Goal: Task Accomplishment & Management: Manage account settings

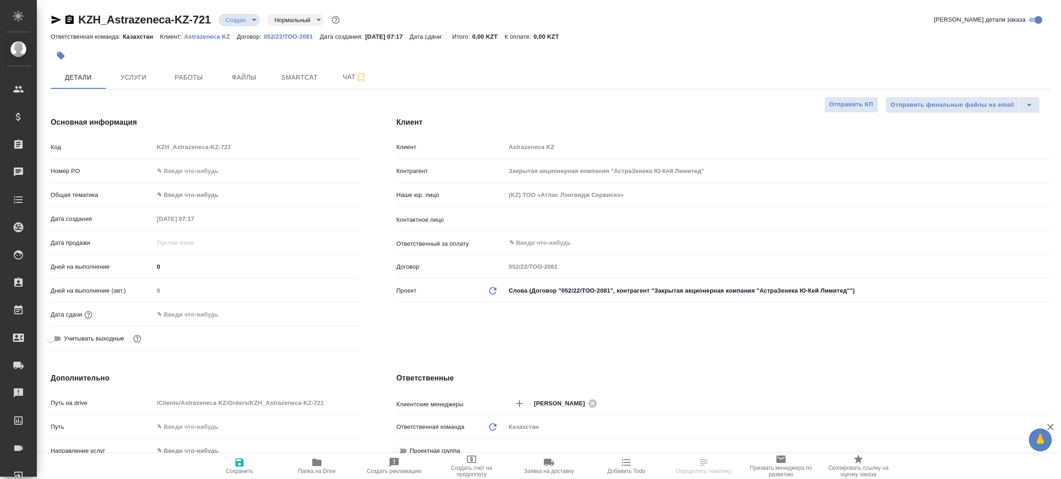
select select "RU"
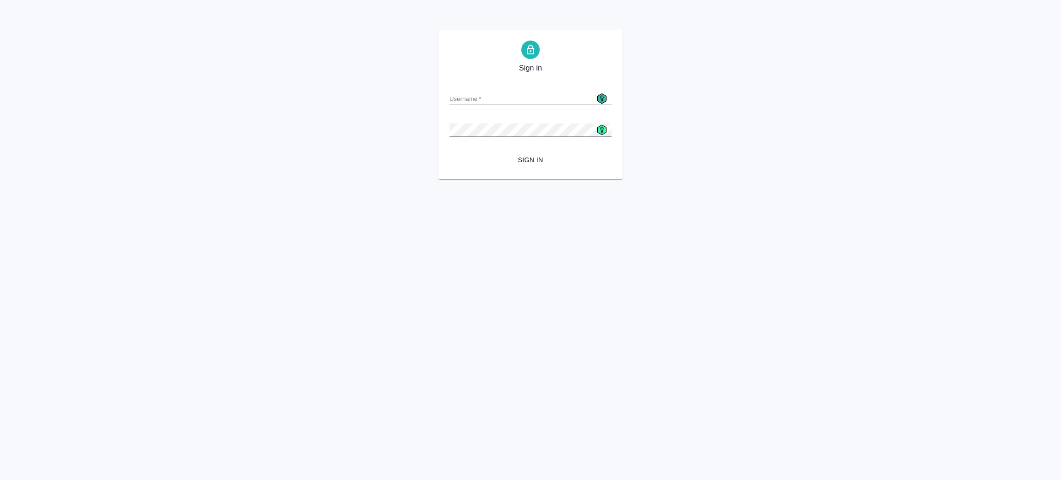
click at [598, 97] on icon at bounding box center [602, 99] width 10 height 10
type input "a.zenkov@awatera.com"
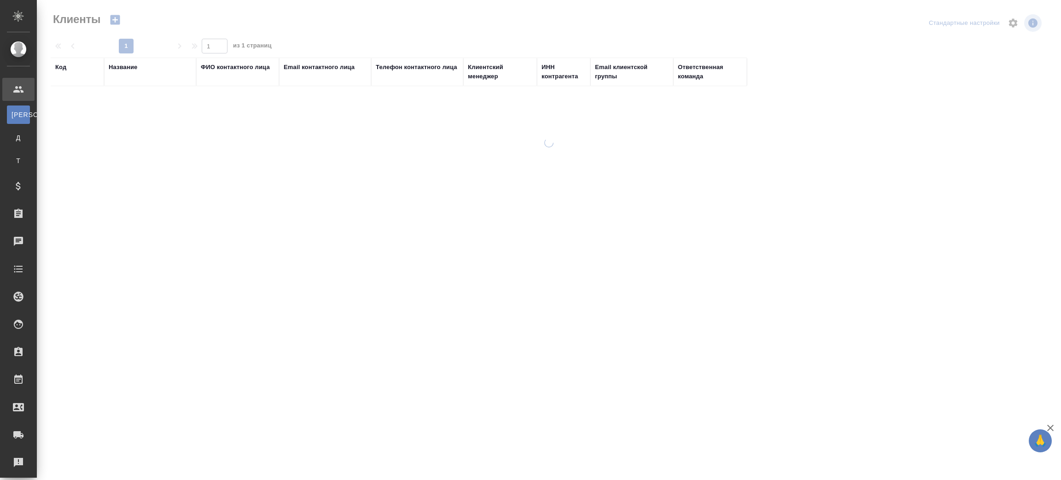
select select "RU"
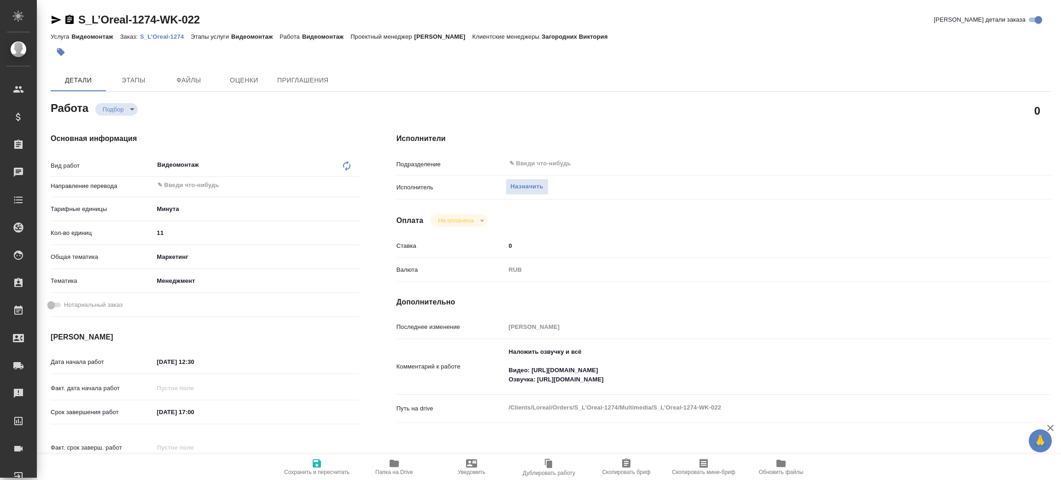
type textarea "x"
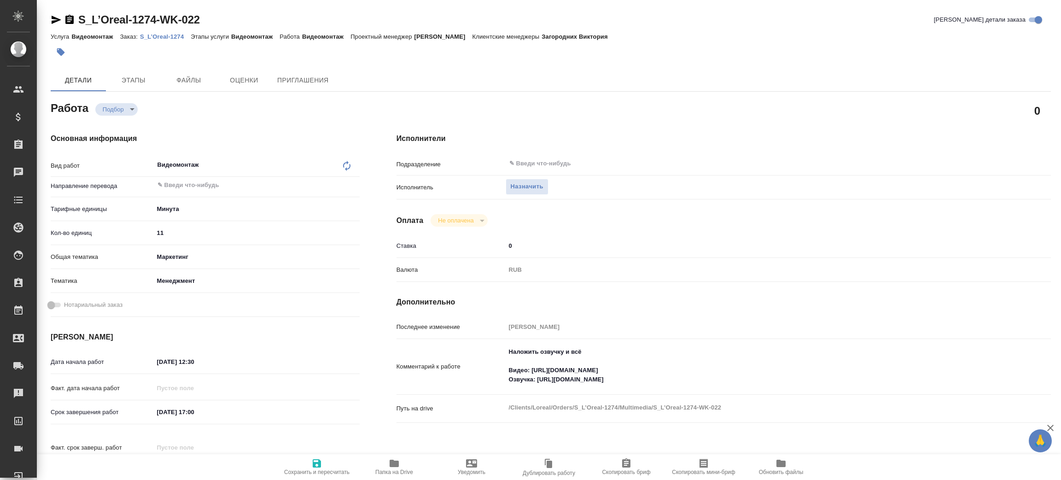
type textarea "x"
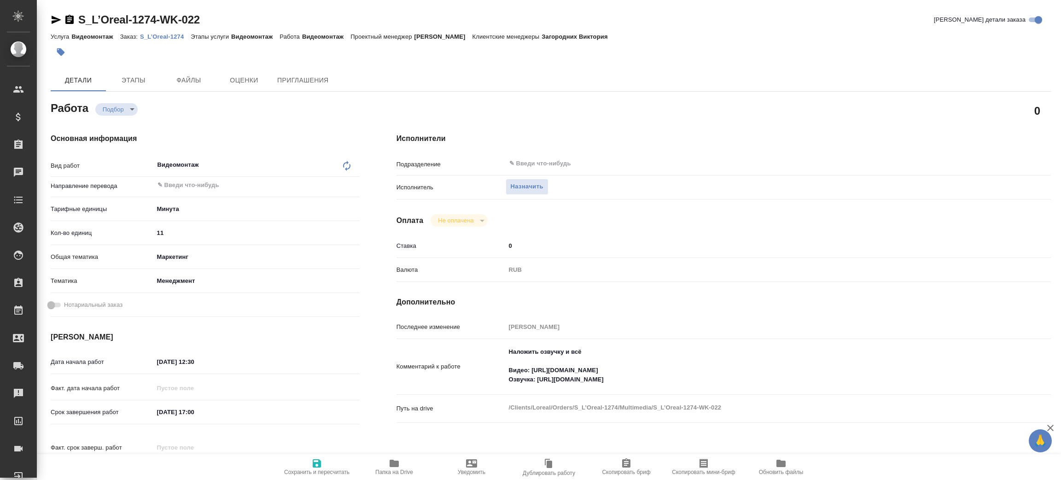
type textarea "x"
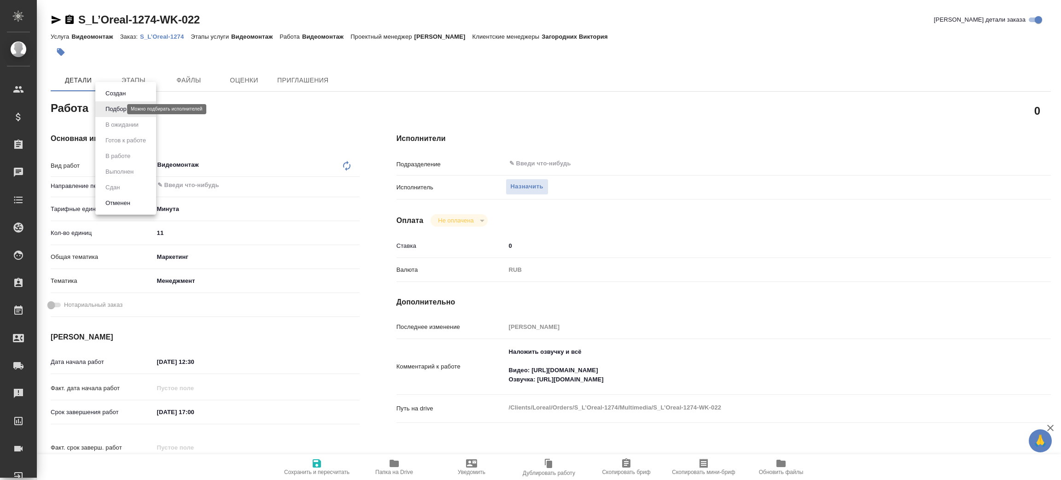
drag, startPoint x: 113, startPoint y: 110, endPoint x: 119, endPoint y: 120, distance: 12.0
click at [115, 110] on body "🙏 .cls-1 fill:#fff; AWATERA Zenkov Aleksei Клиенты Спецификации Заказы Чаты Tod…" at bounding box center [530, 240] width 1061 height 480
type textarea "x"
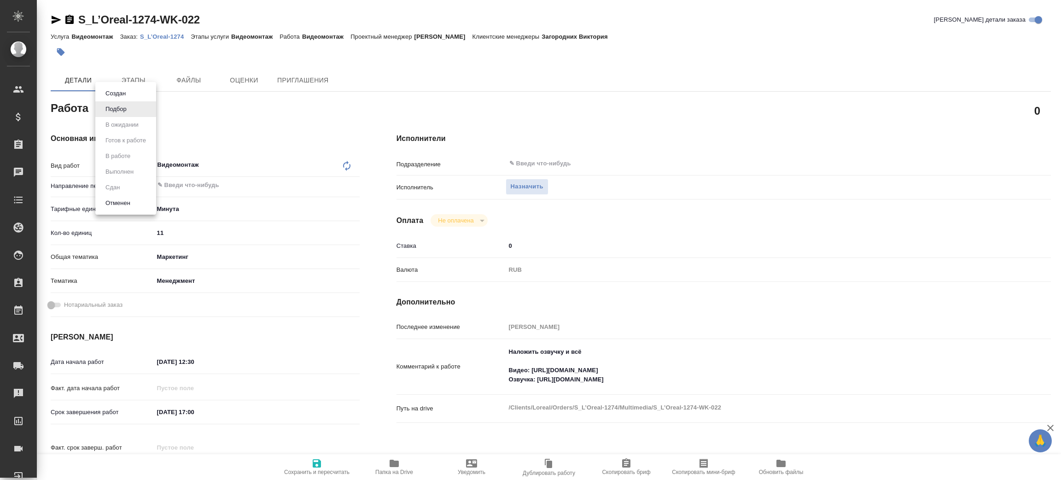
type textarea "x"
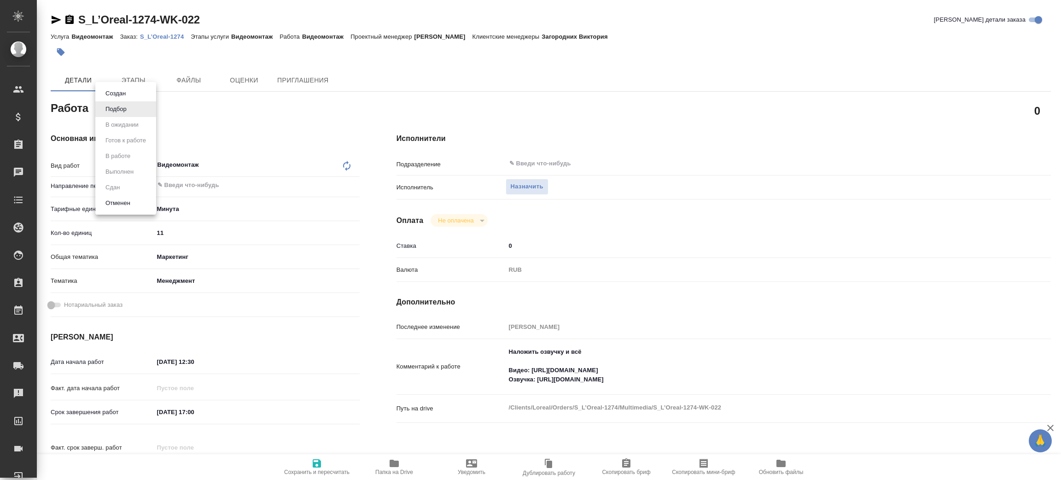
type textarea "x"
click at [535, 164] on div at bounding box center [530, 240] width 1061 height 480
click at [530, 189] on span "Назначить" at bounding box center [527, 186] width 33 height 11
type textarea "x"
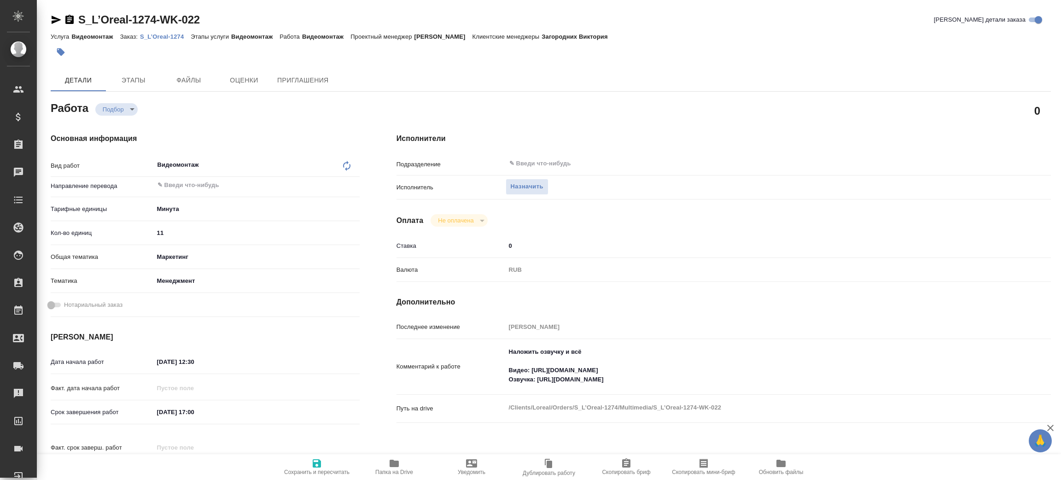
type textarea "x"
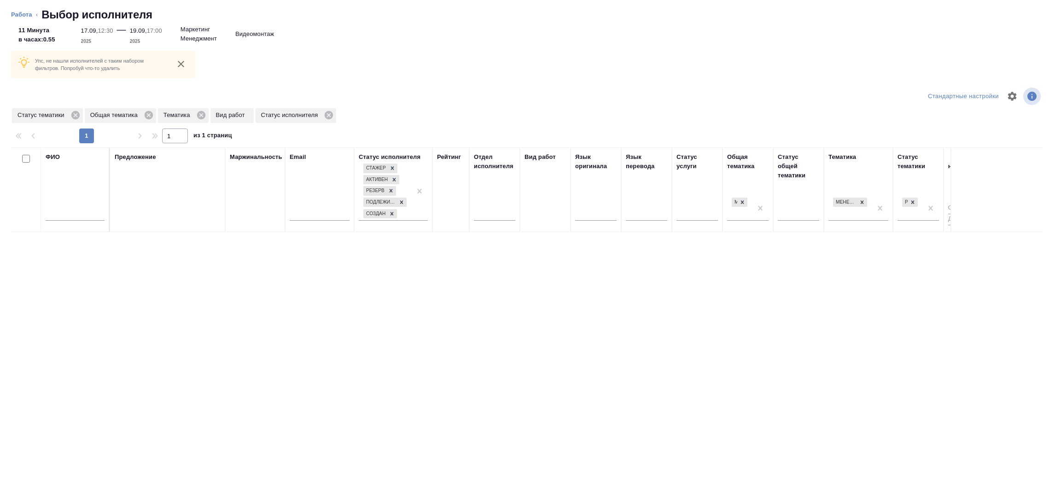
click at [62, 210] on input "text" at bounding box center [75, 215] width 59 height 12
type input "p"
type input "зенк"
click at [75, 113] on icon at bounding box center [75, 115] width 8 height 8
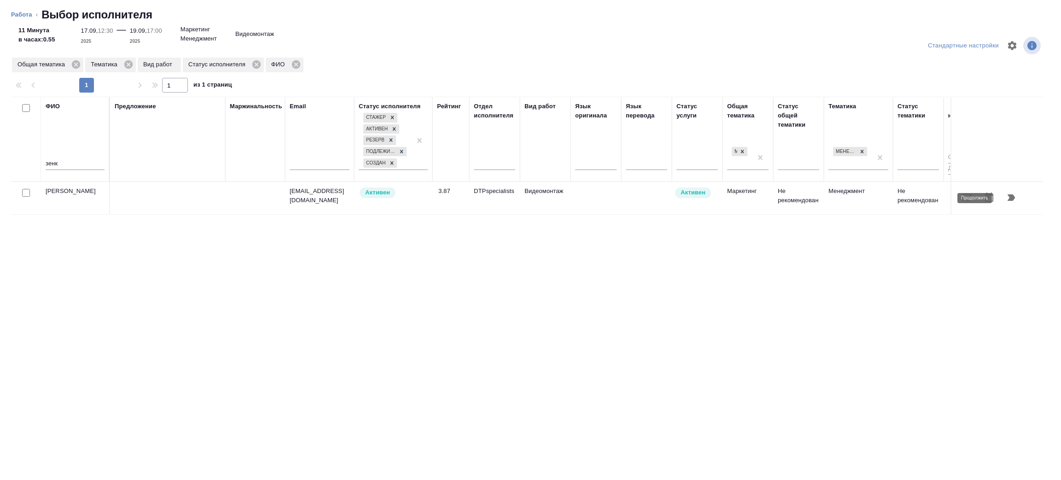
click at [1011, 197] on icon "button" at bounding box center [1012, 197] width 8 height 6
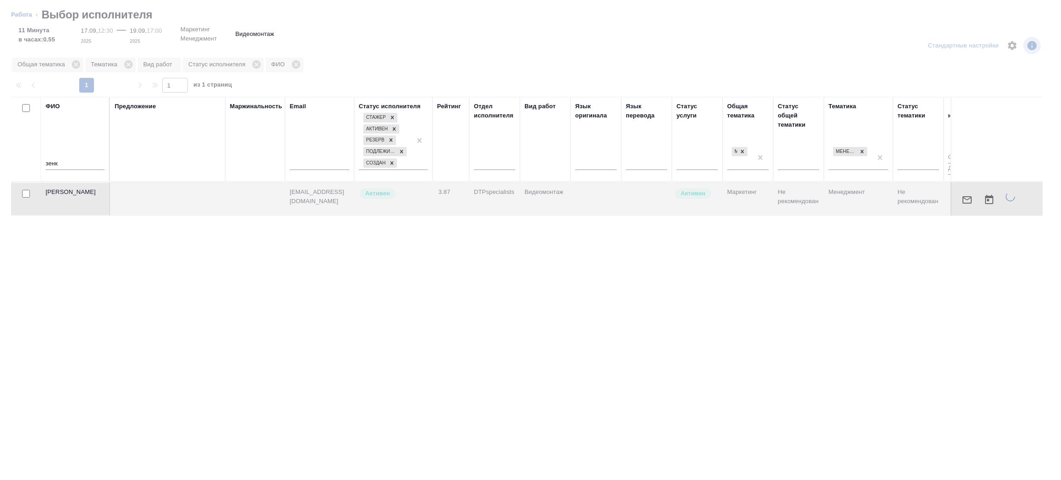
type textarea "x"
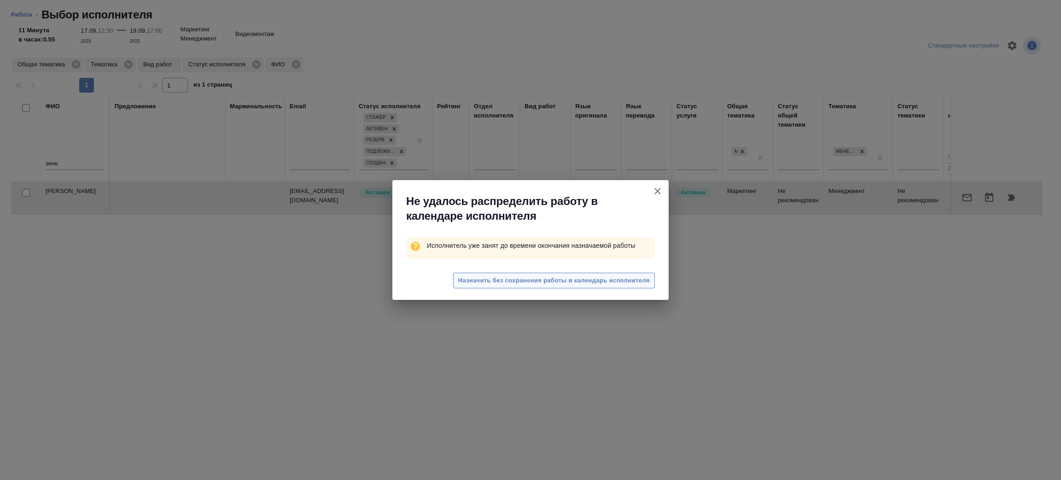
click at [543, 281] on span "Назначить без сохранения работы в календарь исполнителя" at bounding box center [554, 280] width 192 height 11
type textarea "x"
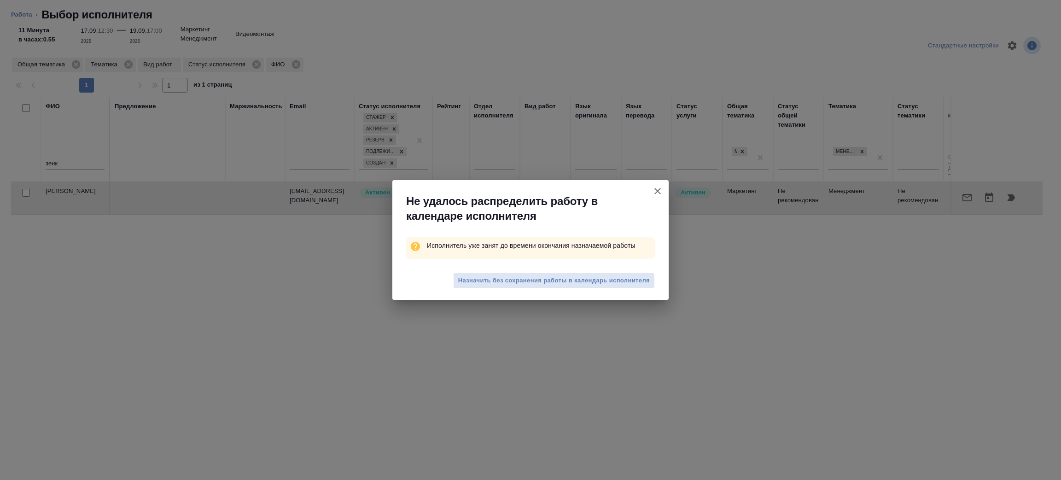
type textarea "x"
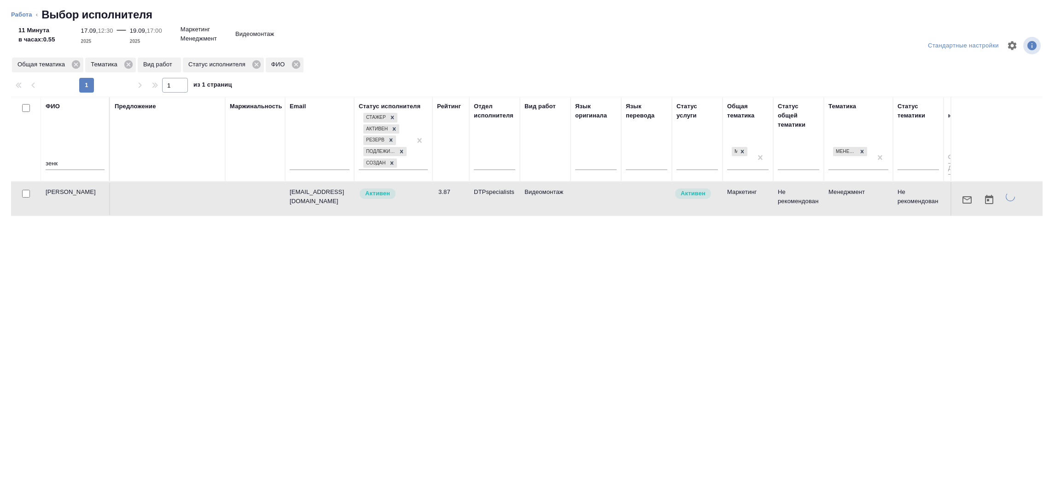
type textarea "x"
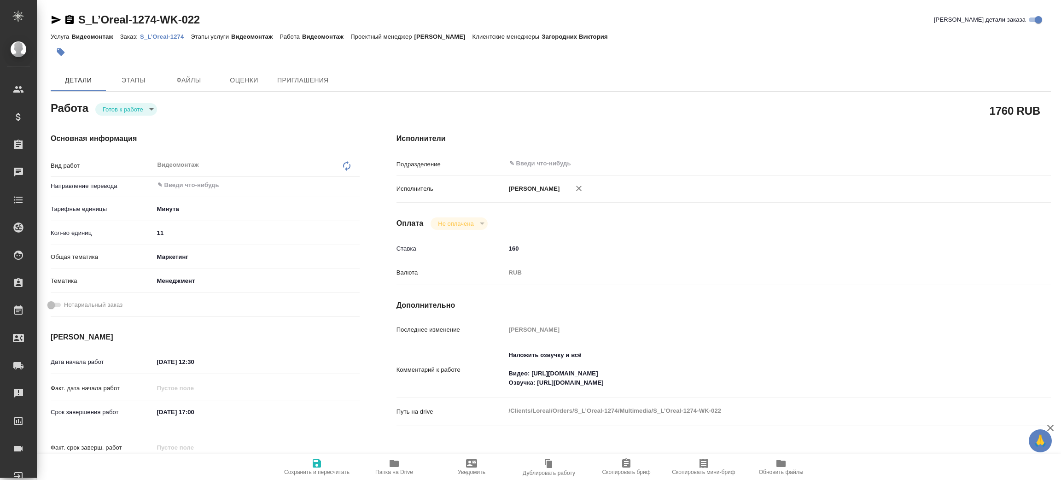
type textarea "x"
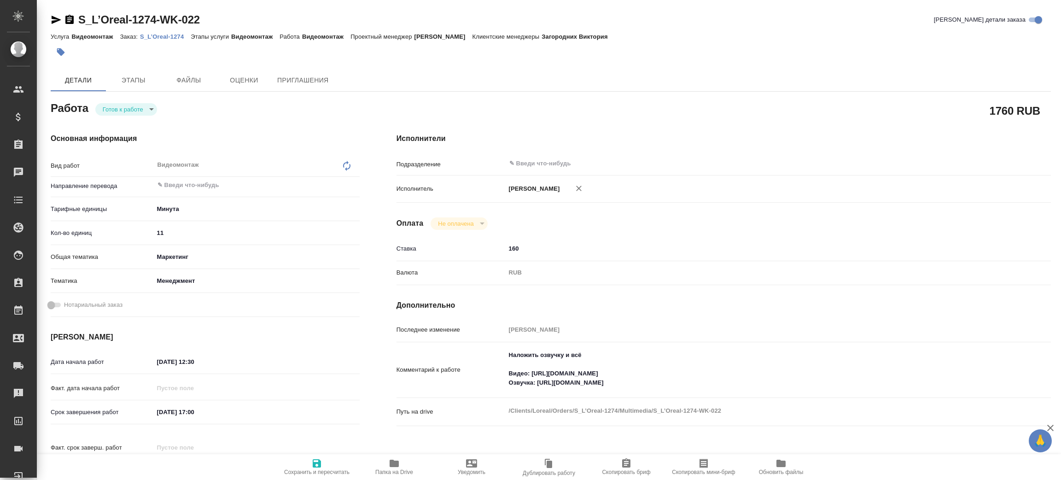
type textarea "x"
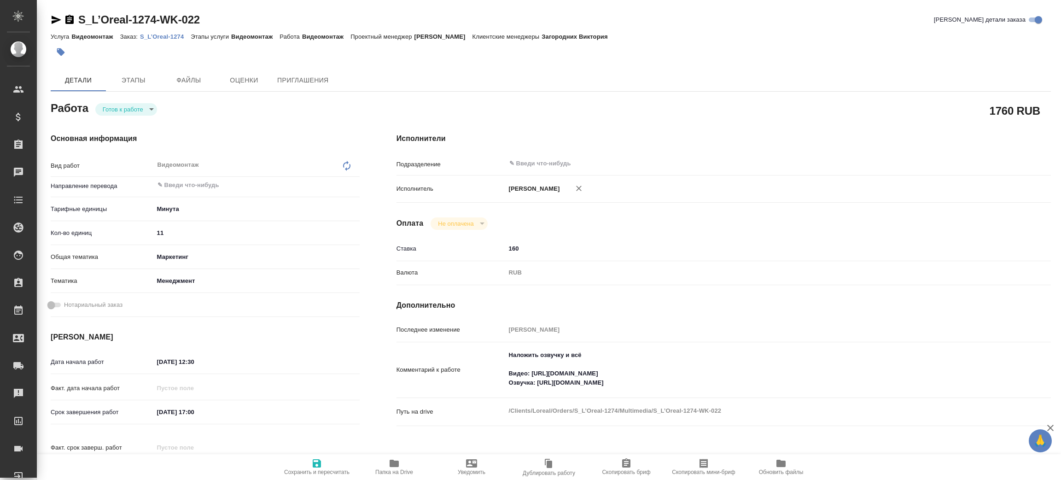
type textarea "x"
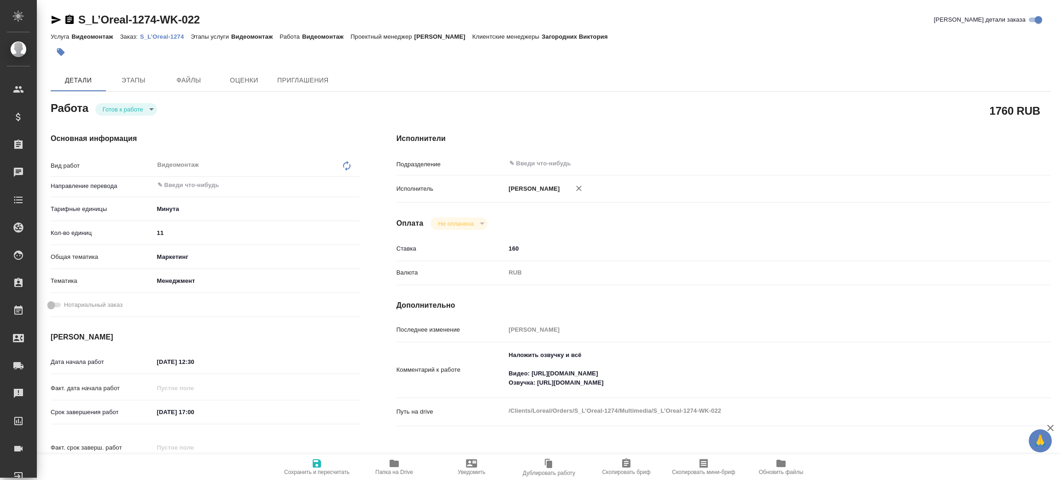
type textarea "x"
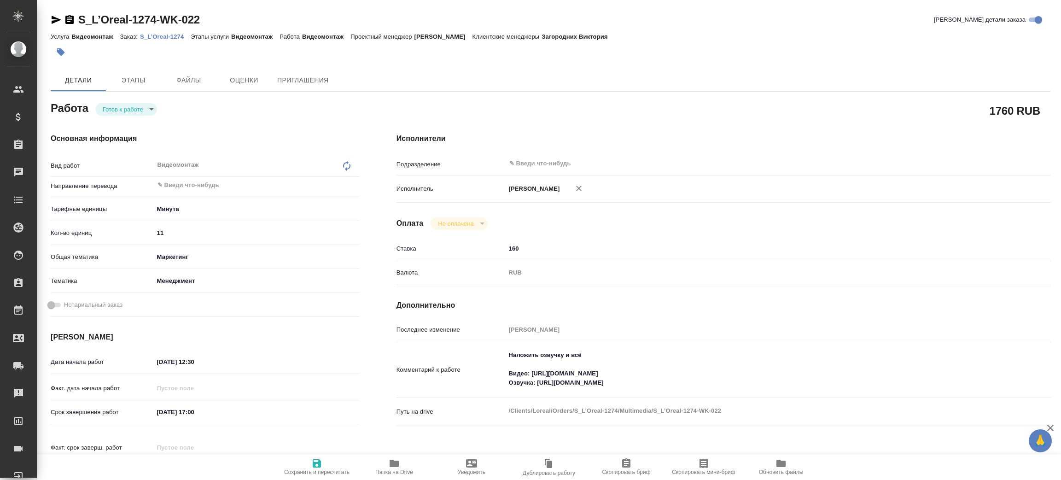
type textarea "x"
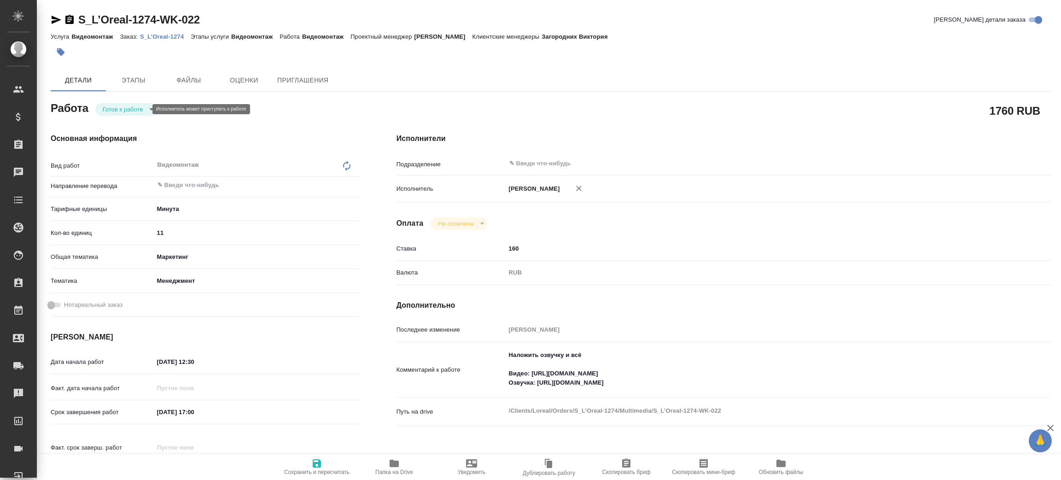
click at [137, 112] on body "🙏 .cls-1 fill:#fff; AWATERA Zenkov Aleksei Клиенты Спецификации Заказы Чаты Tod…" at bounding box center [530, 240] width 1061 height 480
click at [143, 127] on li "В работе" at bounding box center [126, 125] width 62 height 16
type textarea "x"
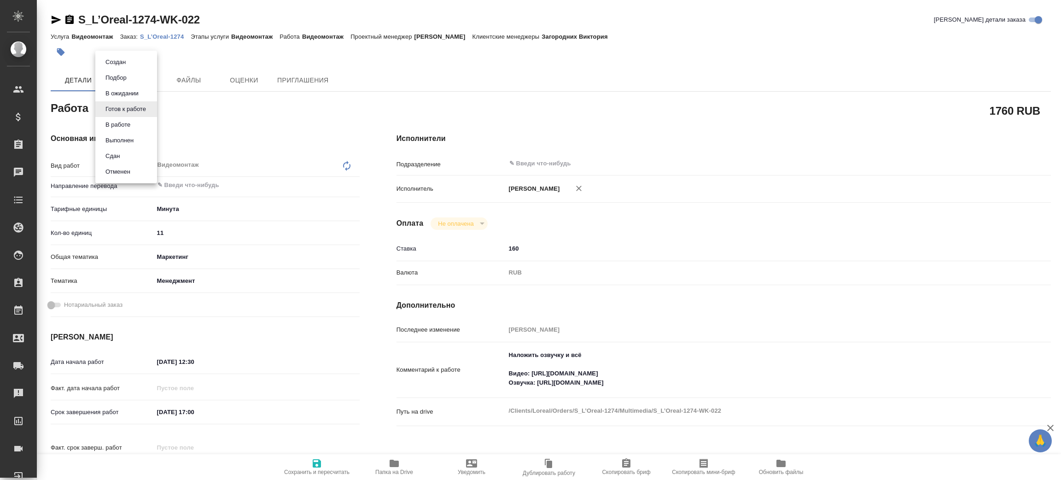
type textarea "x"
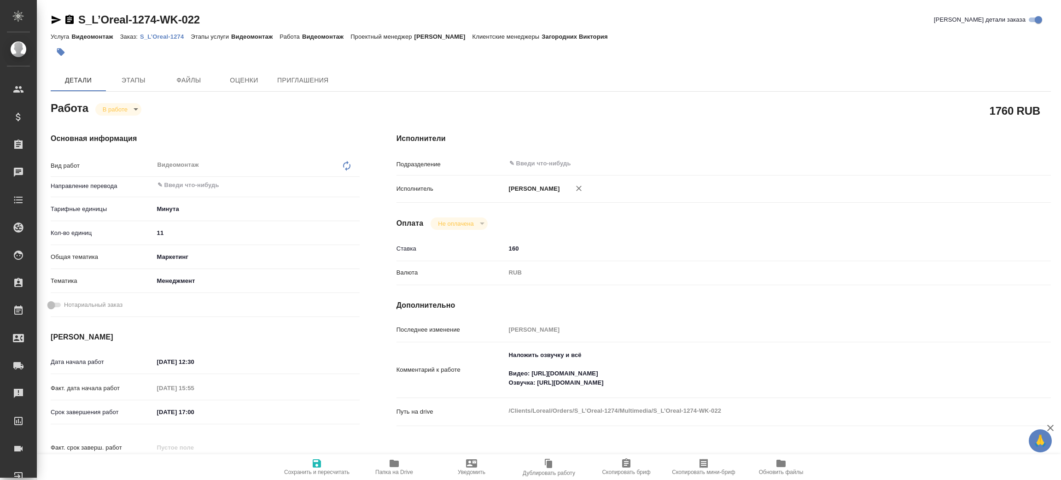
type textarea "x"
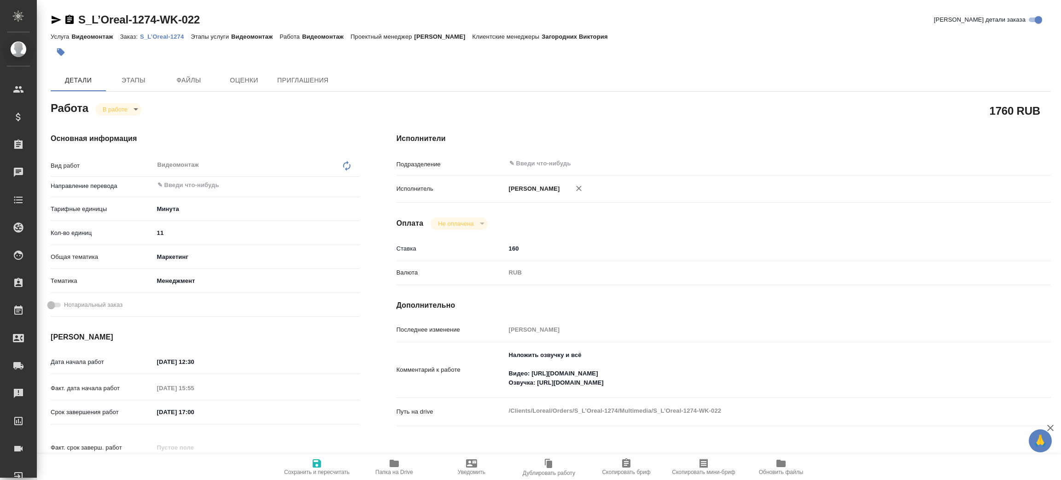
type textarea "x"
click at [176, 35] on p "S_L’Oreal-1274" at bounding box center [165, 36] width 51 height 7
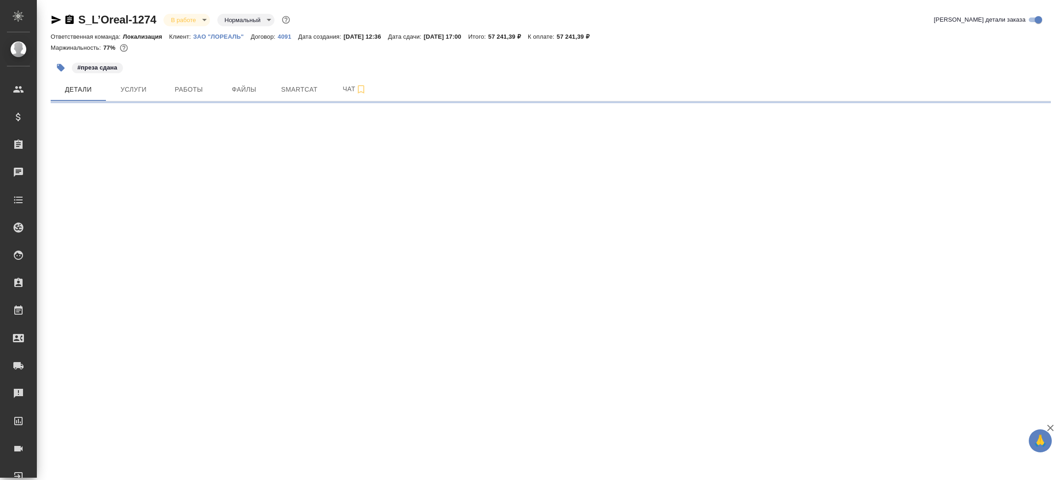
select select "RU"
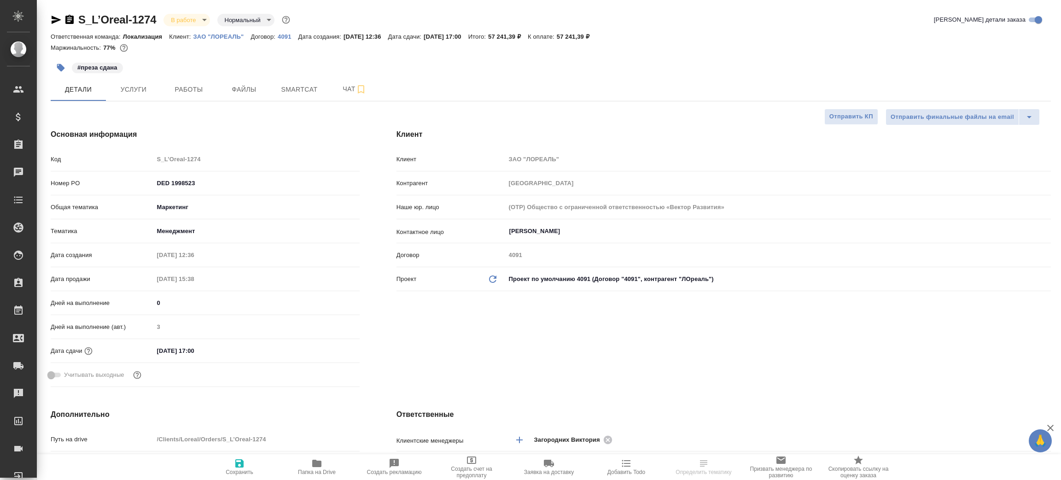
type textarea "x"
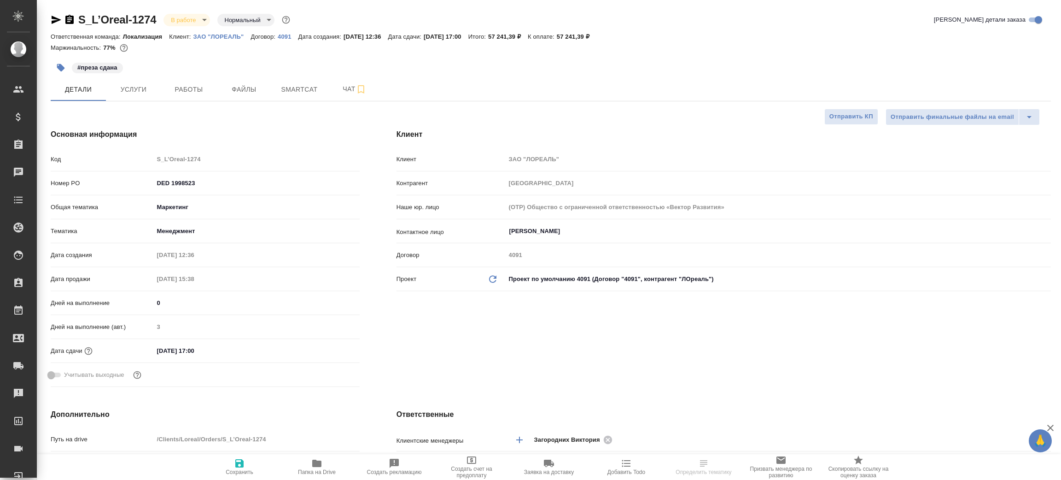
type textarea "x"
drag, startPoint x: 57, startPoint y: 18, endPoint x: 60, endPoint y: 41, distance: 23.7
click at [57, 18] on icon "button" at bounding box center [56, 19] width 11 height 11
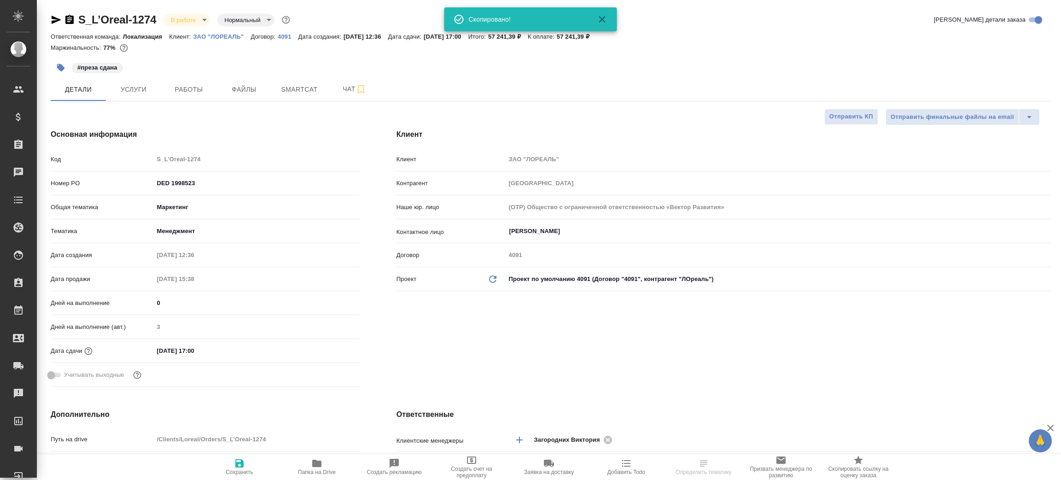
type textarea "x"
select select "RU"
type textarea "x"
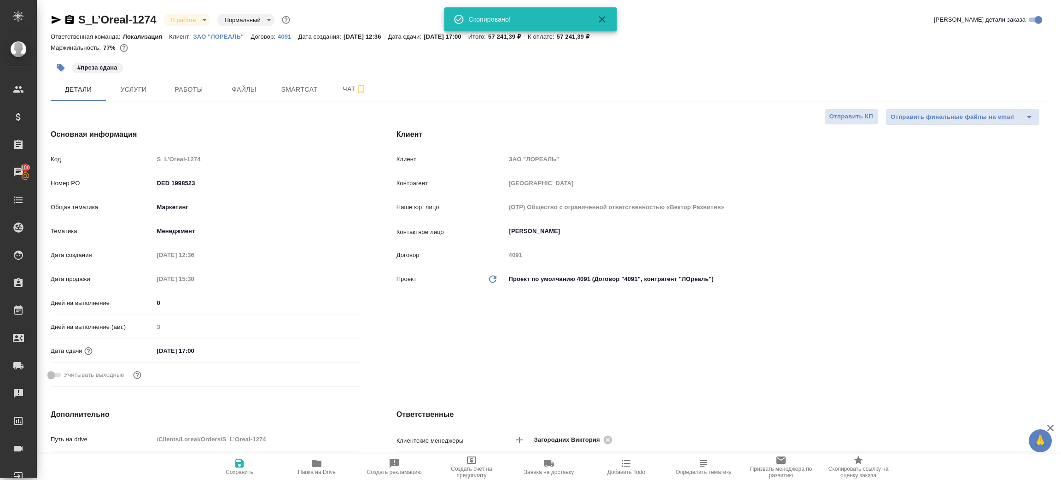
type textarea "x"
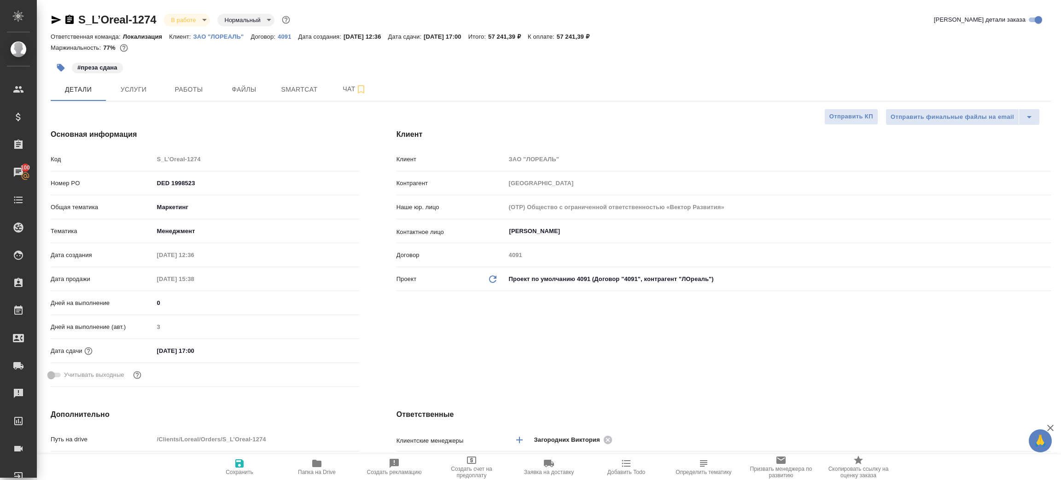
type textarea "x"
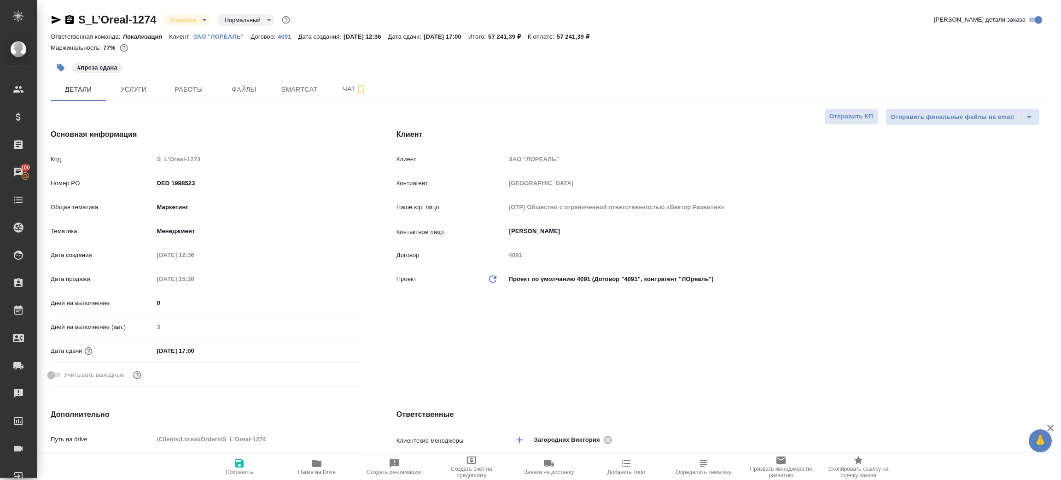
type textarea "x"
